Goal: Transaction & Acquisition: Purchase product/service

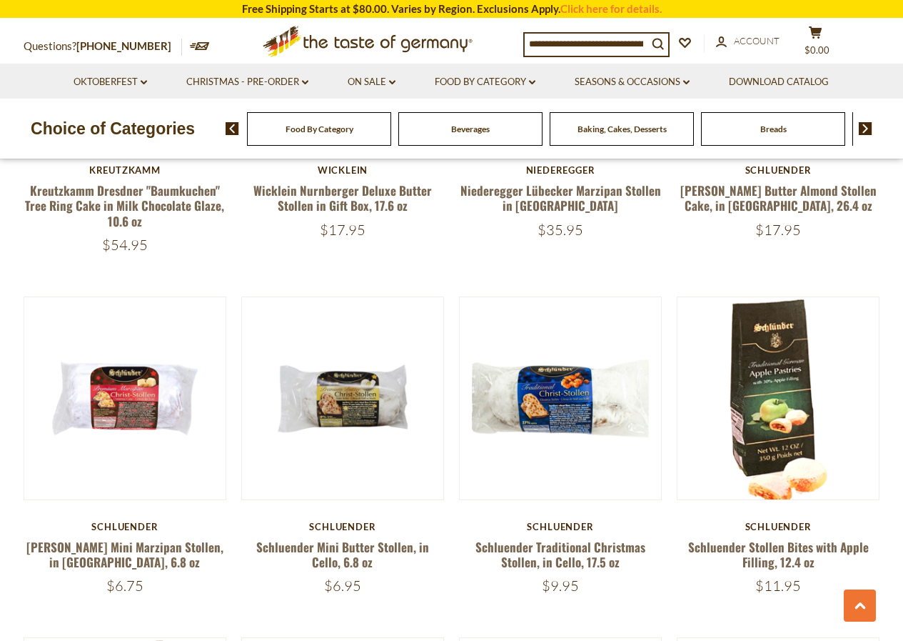
scroll to position [1016, 0]
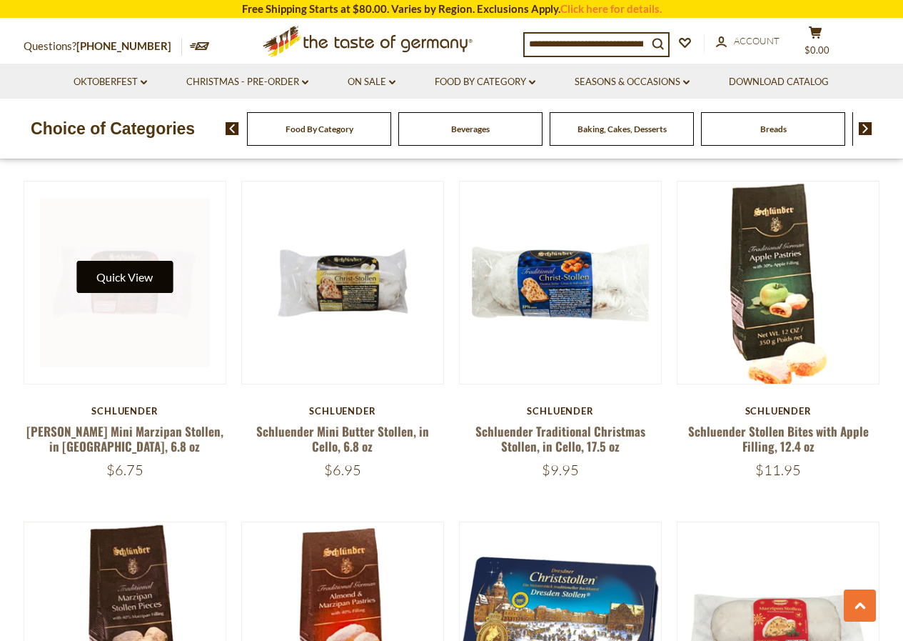
click at [154, 265] on button "Quick View" at bounding box center [124, 277] width 96 height 32
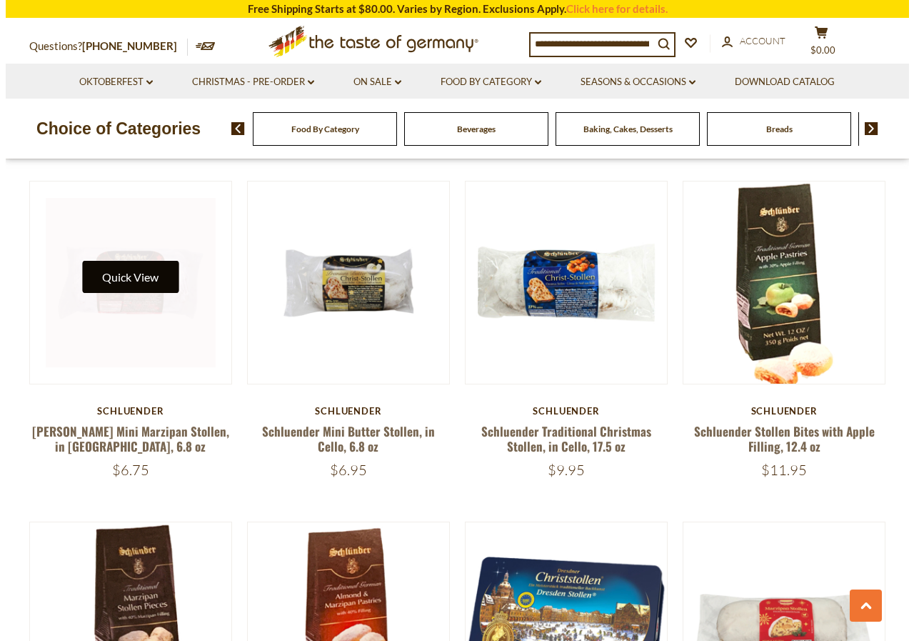
scroll to position [1071, 0]
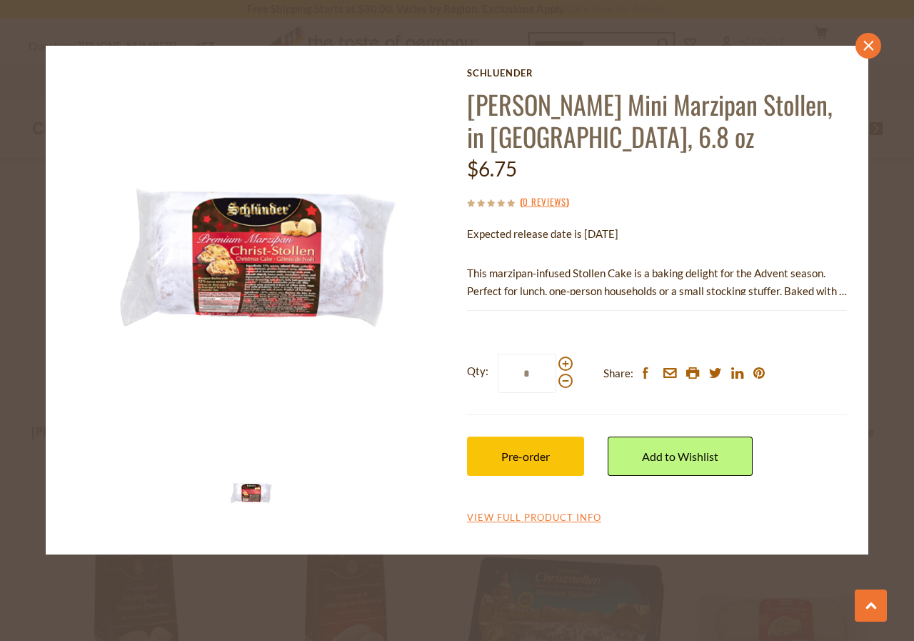
click at [865, 49] on icon at bounding box center [868, 46] width 10 height 10
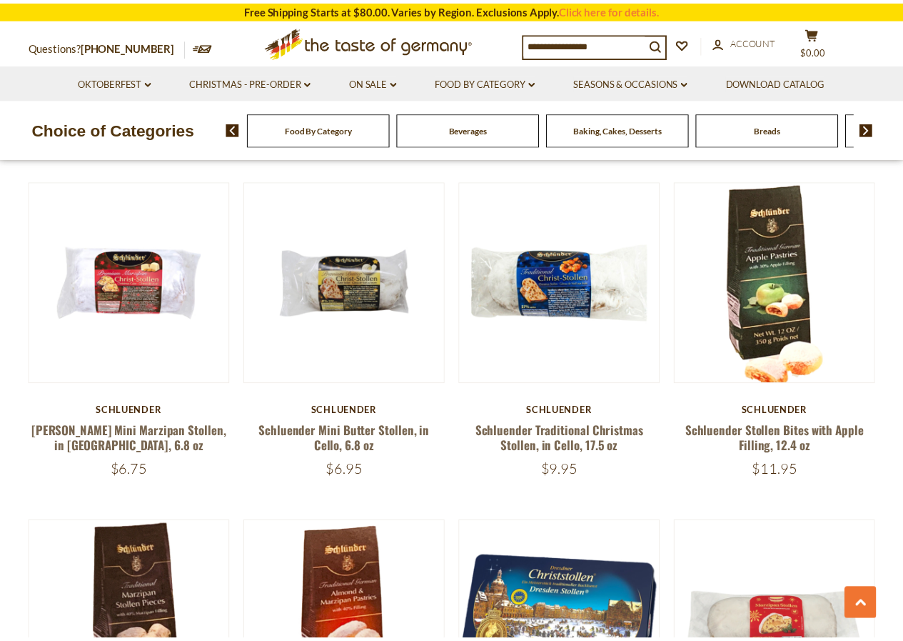
scroll to position [1068, 0]
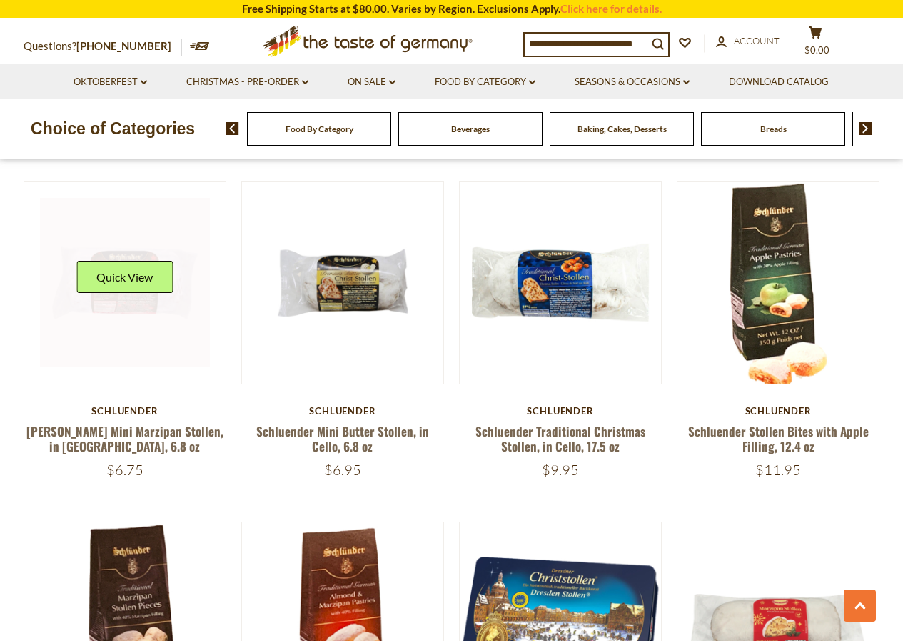
click at [106, 346] on link at bounding box center [125, 283] width 170 height 170
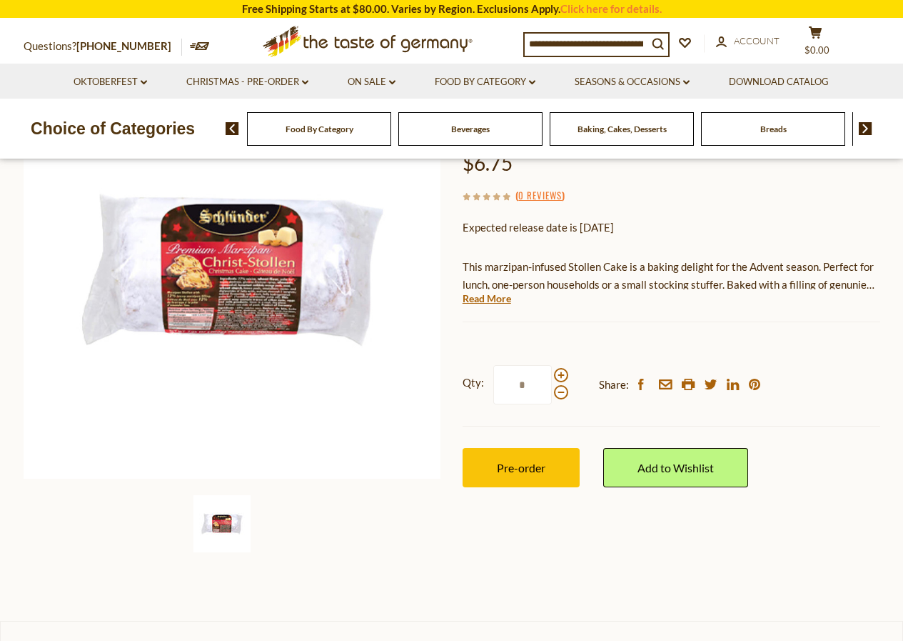
scroll to position [193, 0]
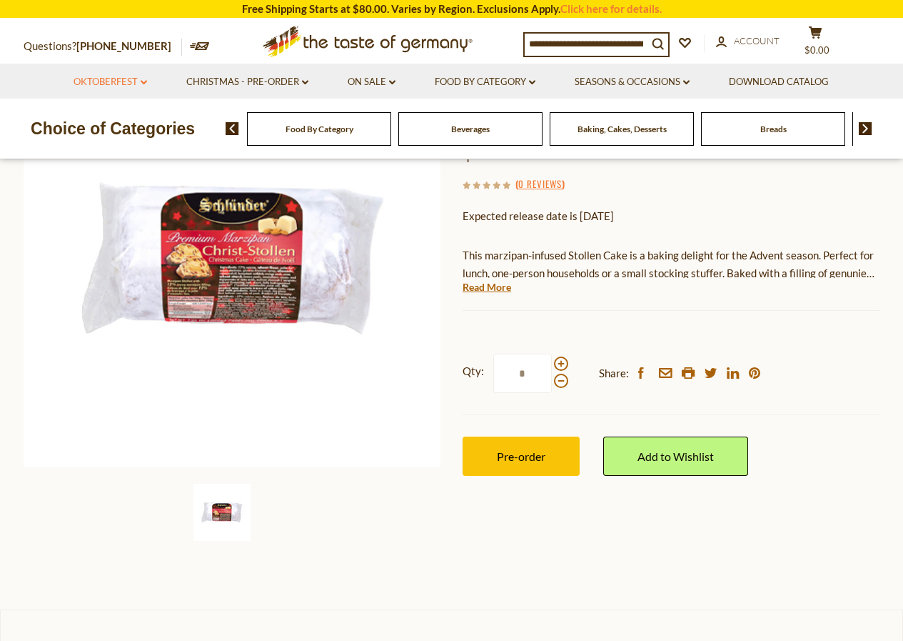
click at [145, 81] on icon "dropdown_arrow" at bounding box center [144, 82] width 6 height 5
click at [311, 84] on li "Christmas - PRE-ORDER dropdown_arrow All Christmas - PRE-ORDER Christmas Cookie…" at bounding box center [247, 81] width 159 height 35
click at [301, 82] on link "Christmas - PRE-ORDER dropdown_arrow" at bounding box center [247, 82] width 122 height 16
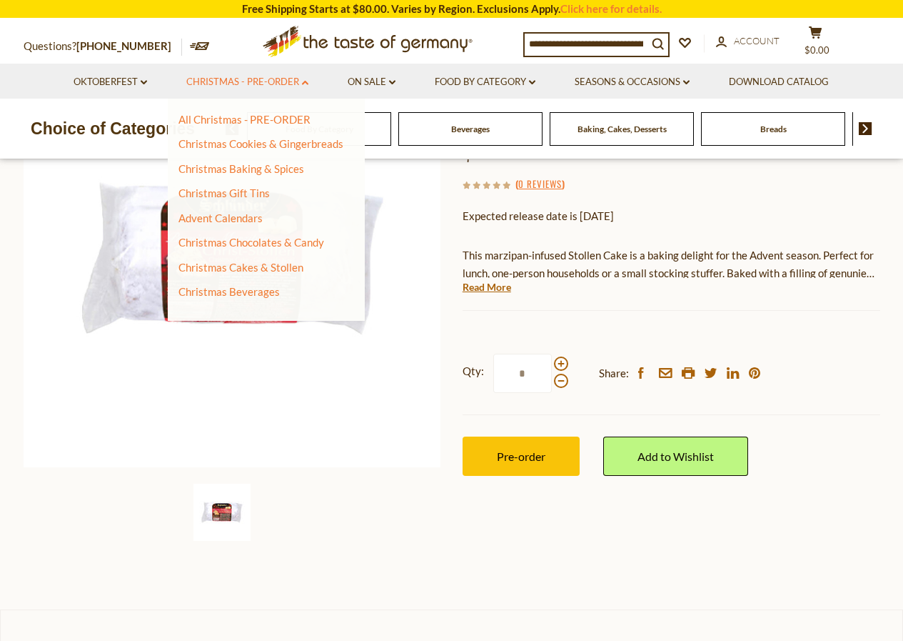
click at [301, 82] on link "Christmas - PRE-ORDER dropdown_arrow" at bounding box center [247, 82] width 122 height 16
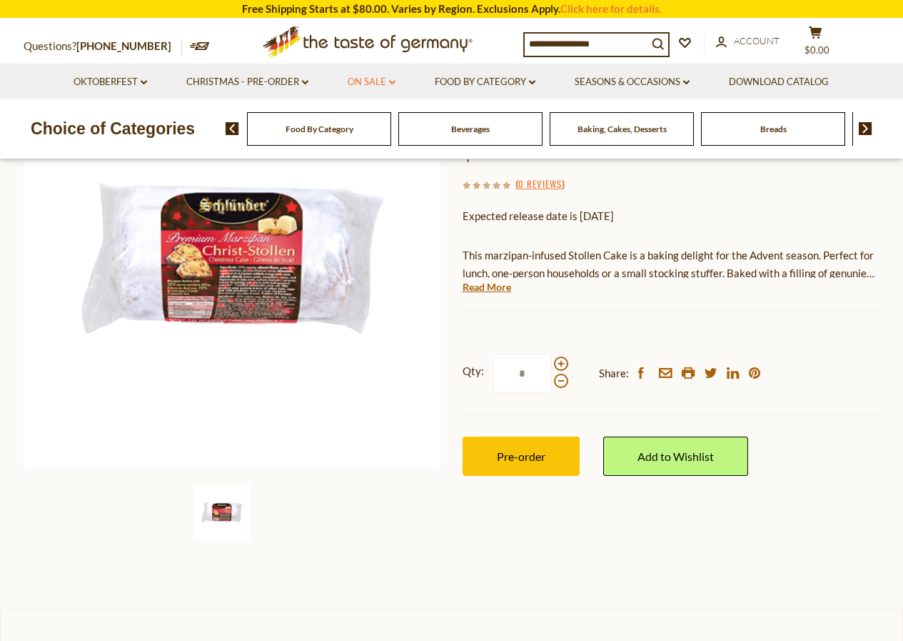
click at [374, 86] on link "On Sale dropdown_arrow" at bounding box center [372, 82] width 48 height 16
click at [763, 77] on link "Download Catalog" at bounding box center [779, 82] width 100 height 16
click at [624, 43] on input at bounding box center [586, 44] width 123 height 20
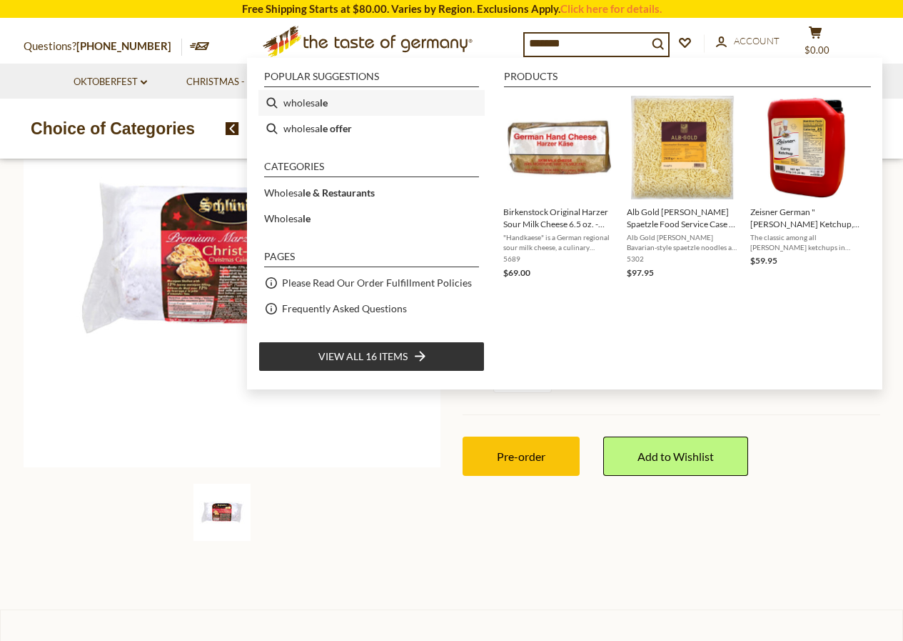
click at [315, 99] on li "wholesa le" at bounding box center [372, 103] width 226 height 26
type input "*********"
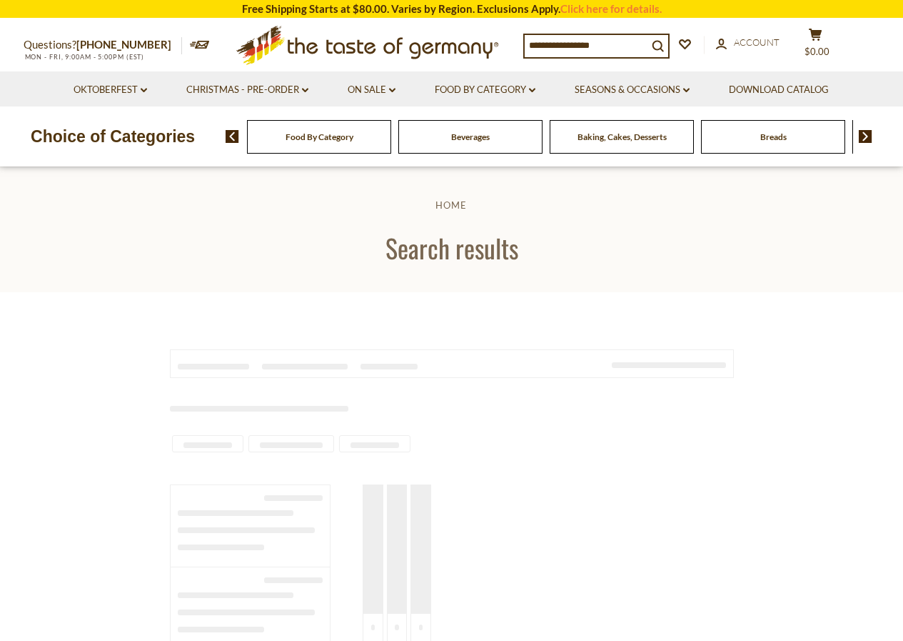
type input "*********"
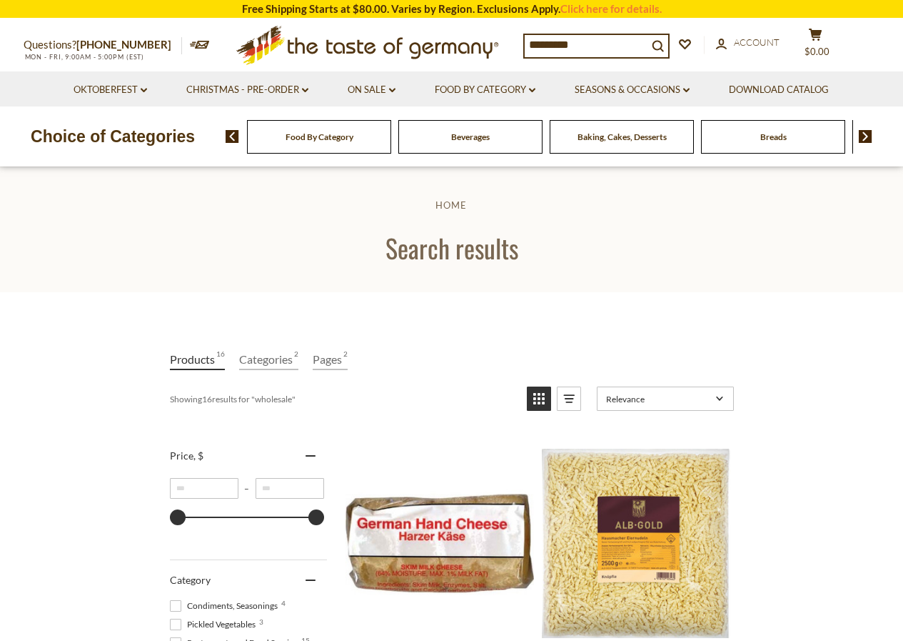
click at [594, 44] on input "*********" at bounding box center [586, 45] width 123 height 20
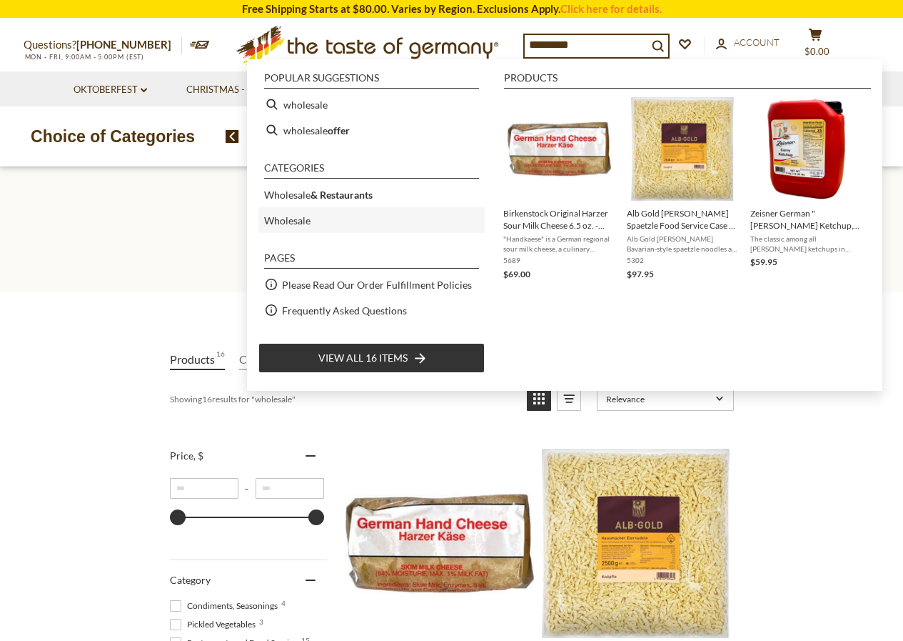
click at [316, 216] on li "Wholesale" at bounding box center [372, 220] width 226 height 26
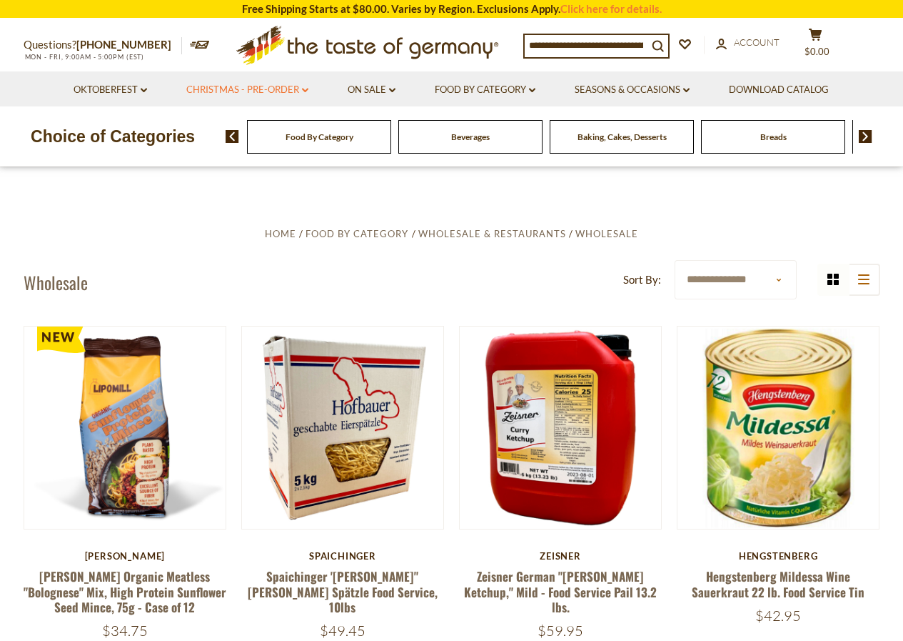
click at [261, 91] on link "Christmas - PRE-ORDER dropdown_arrow" at bounding box center [247, 90] width 122 height 16
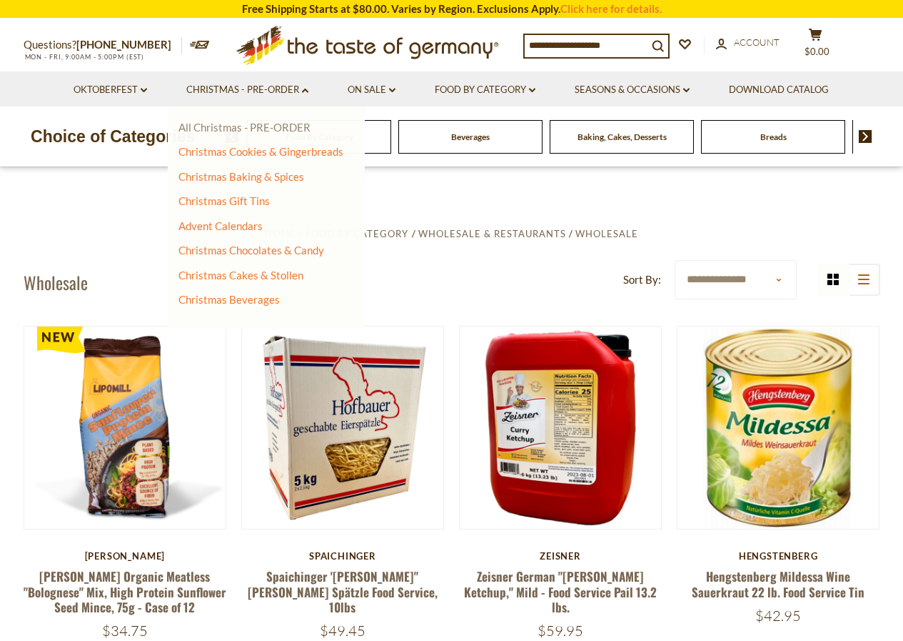
click at [234, 129] on link "All Christmas - PRE-ORDER" at bounding box center [245, 127] width 132 height 13
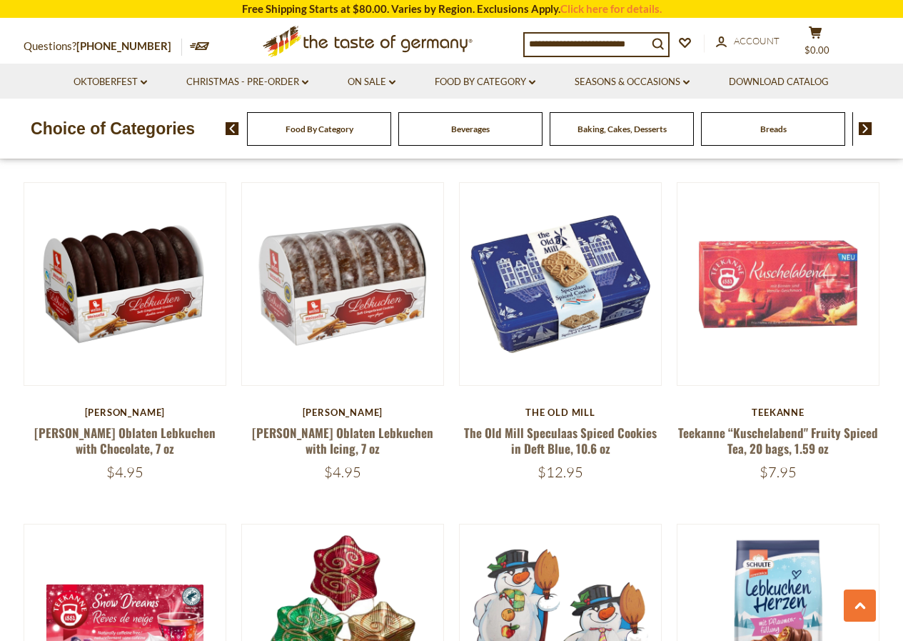
scroll to position [1473, 0]
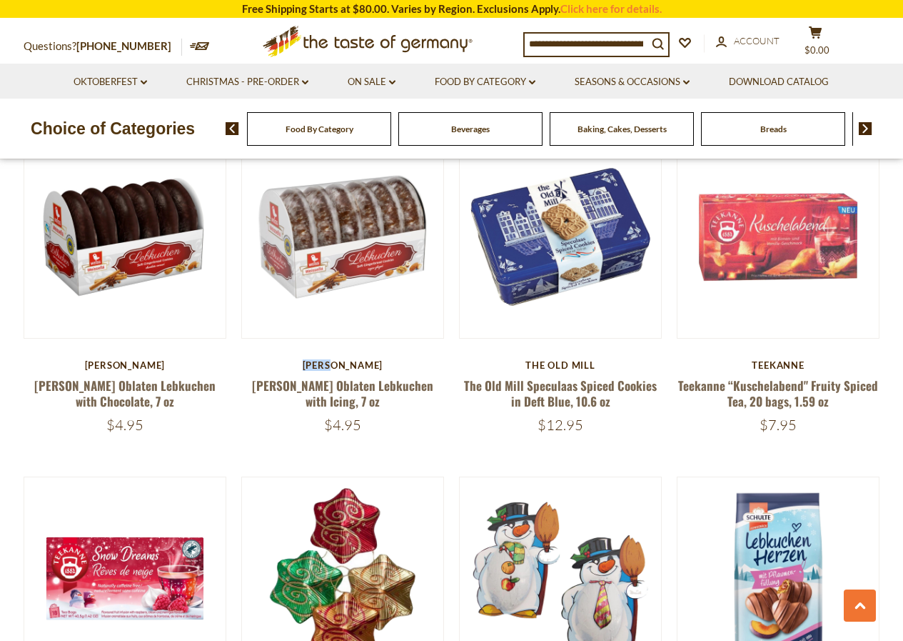
drag, startPoint x: 324, startPoint y: 363, endPoint x: 365, endPoint y: 361, distance: 40.8
click at [365, 361] on div "[PERSON_NAME]" at bounding box center [343, 364] width 204 height 11
copy div "[PERSON_NAME]"
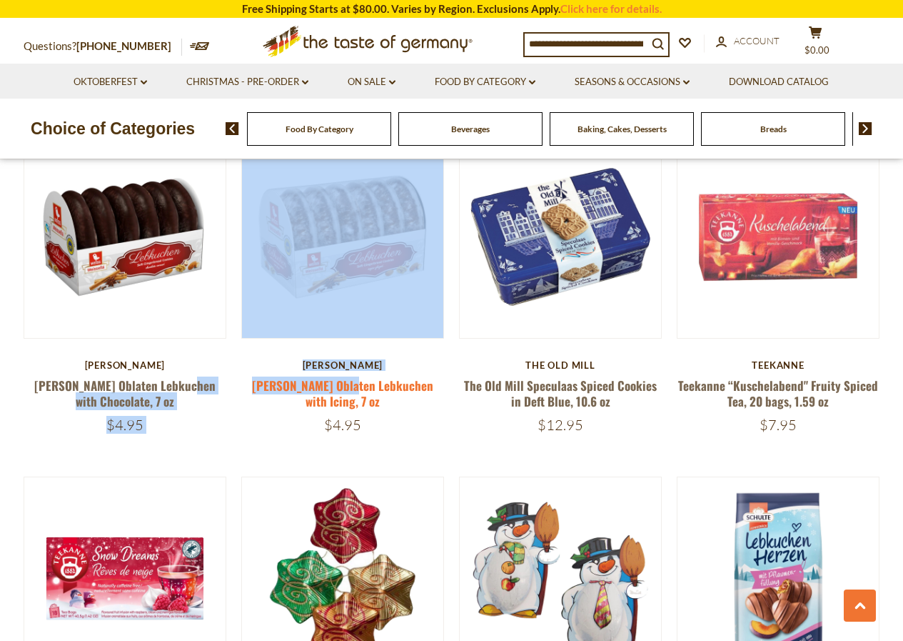
drag, startPoint x: 233, startPoint y: 383, endPoint x: 339, endPoint y: 393, distance: 106.9
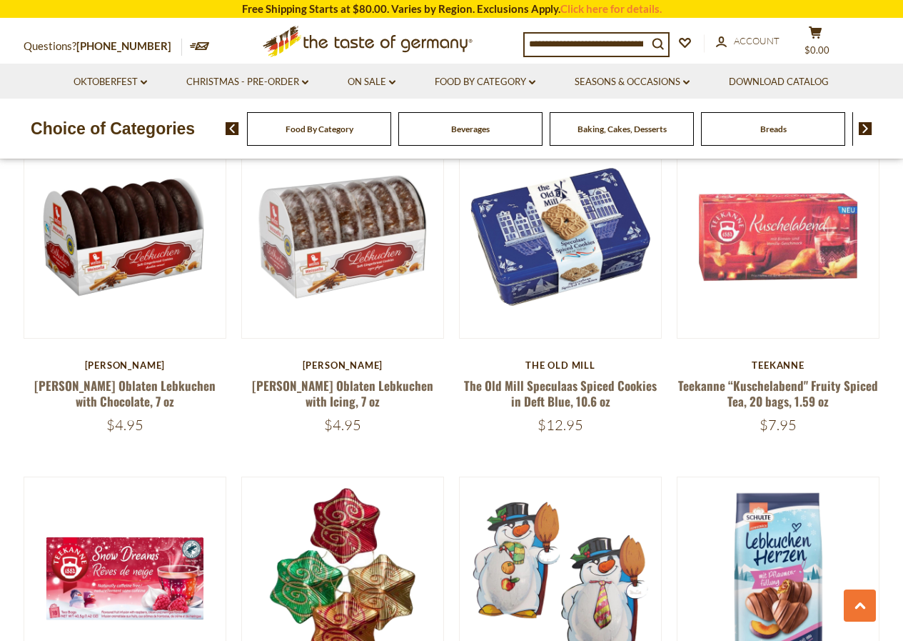
drag, startPoint x: 34, startPoint y: 381, endPoint x: 174, endPoint y: 383, distance: 140.7
click at [174, 383] on h5 "[PERSON_NAME] Oblaten Lebkuchen with Chocolate, 7 oz" at bounding box center [126, 393] width 204 height 31
copy link "[PERSON_NAME] Oblaten Lebkuchen"
